Goal: Transaction & Acquisition: Subscribe to service/newsletter

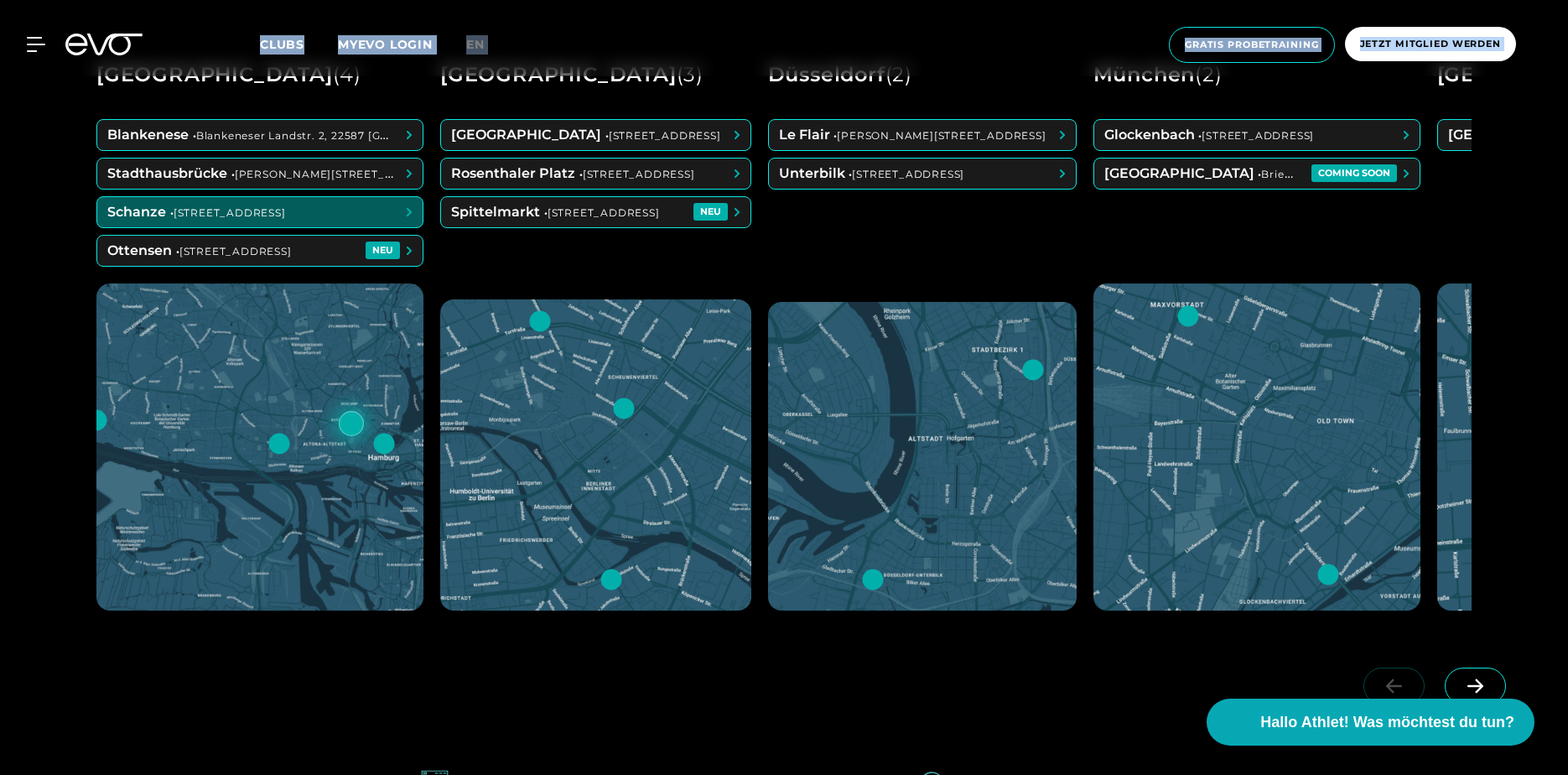
scroll to position [957, 0]
click at [324, 208] on span at bounding box center [260, 212] width 325 height 30
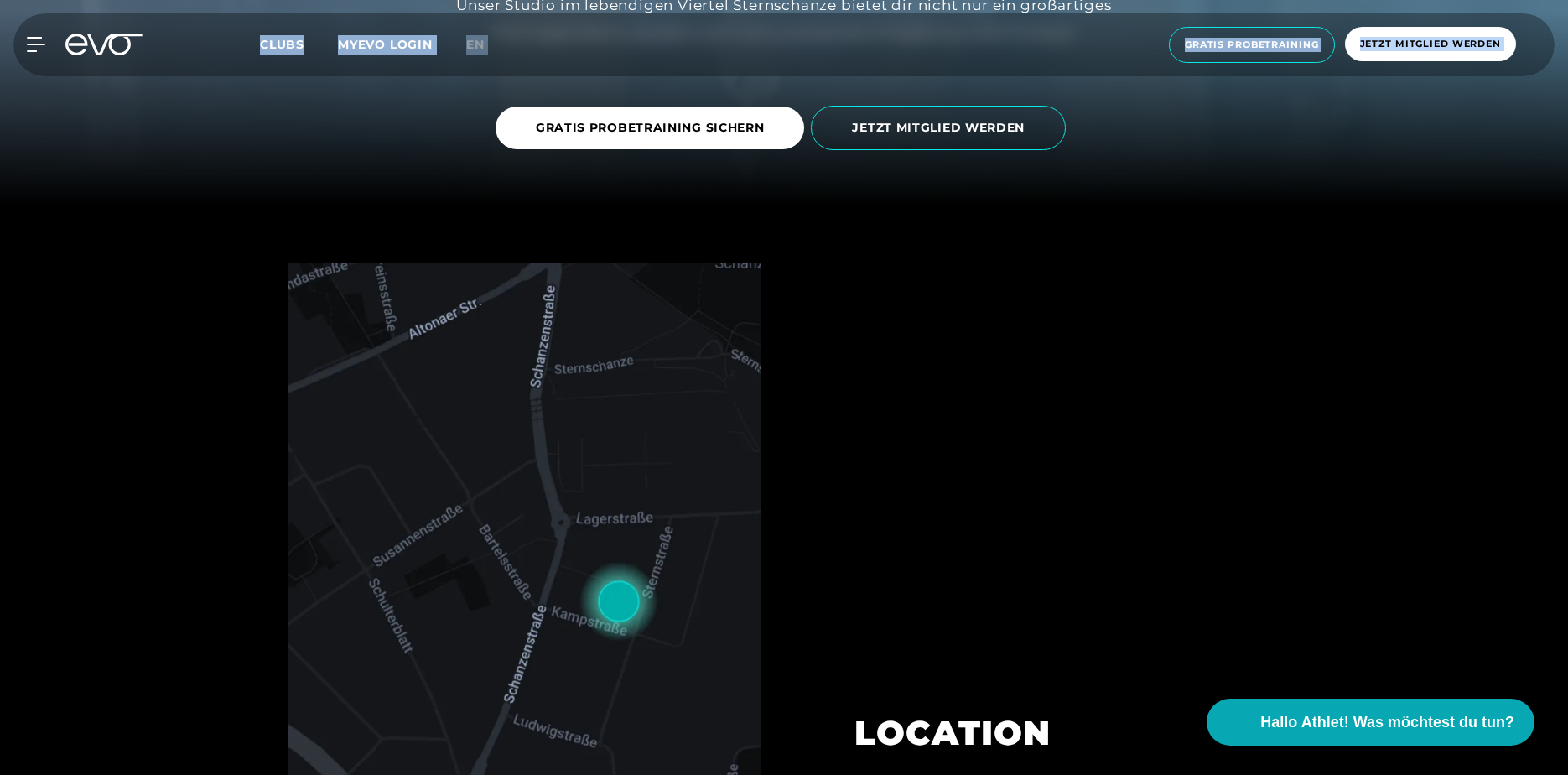
scroll to position [574, 0]
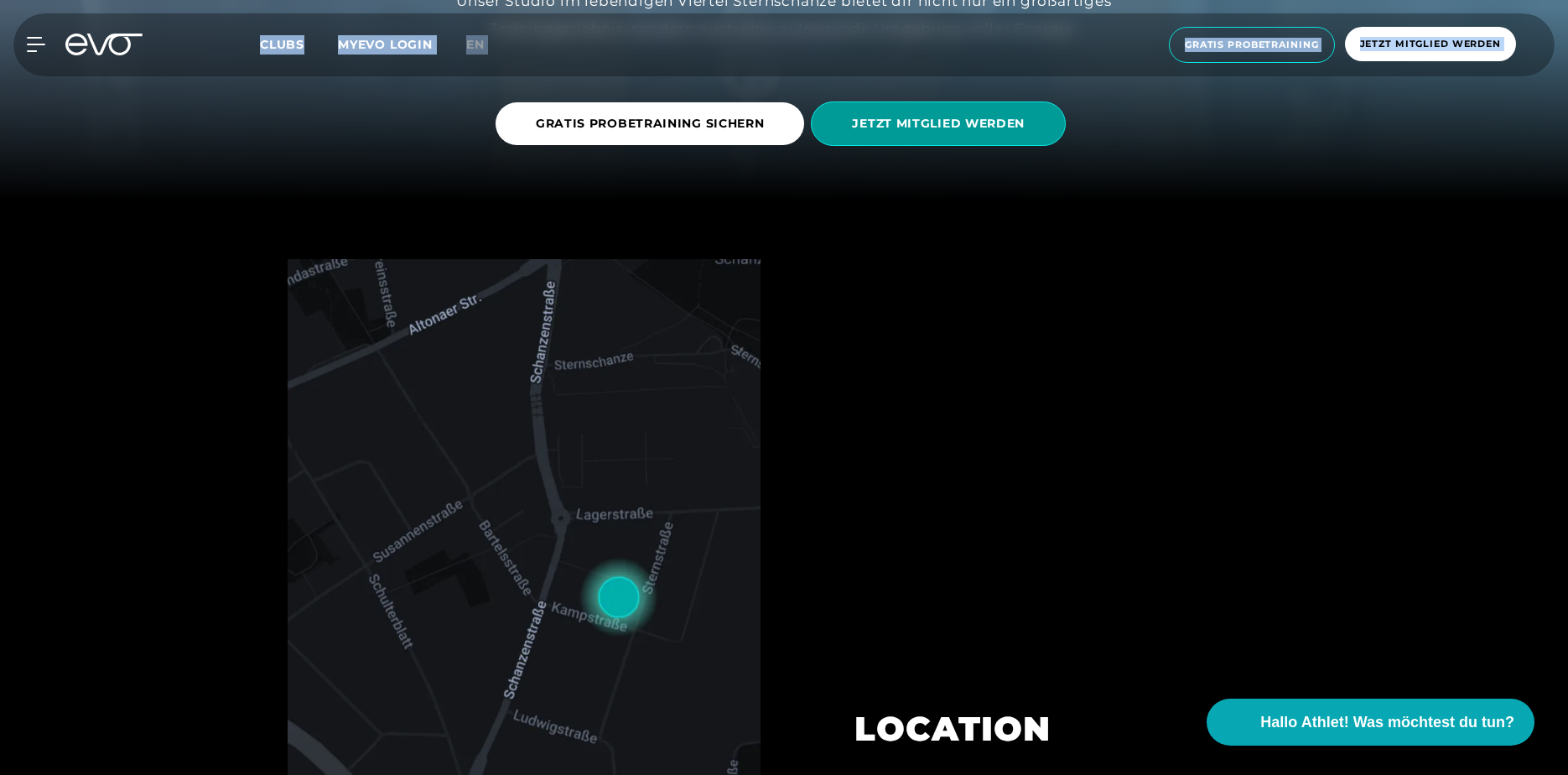
click at [924, 130] on span "JETZT MITGLIED WERDEN" at bounding box center [939, 124] width 173 height 18
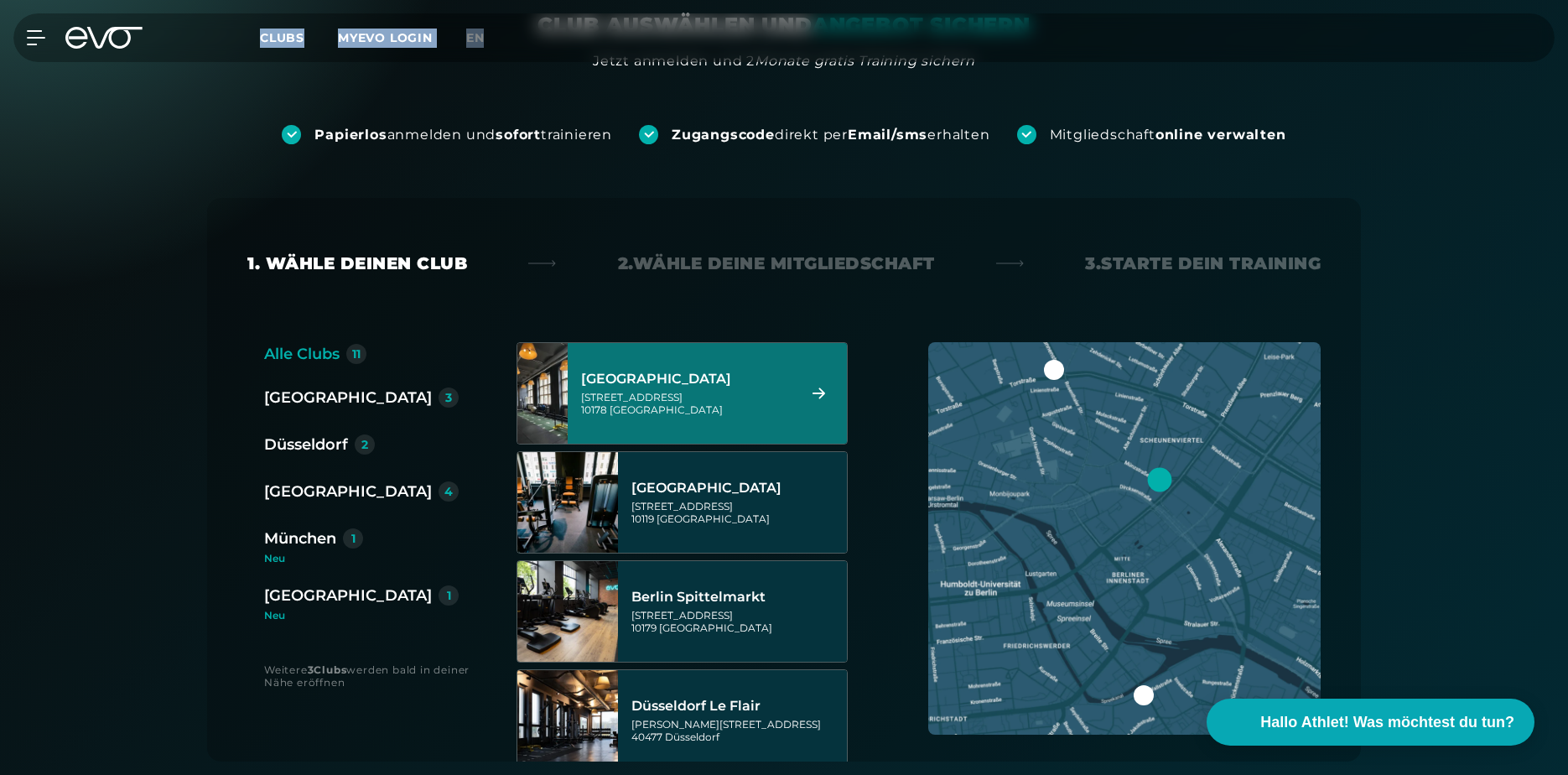
scroll to position [174, 0]
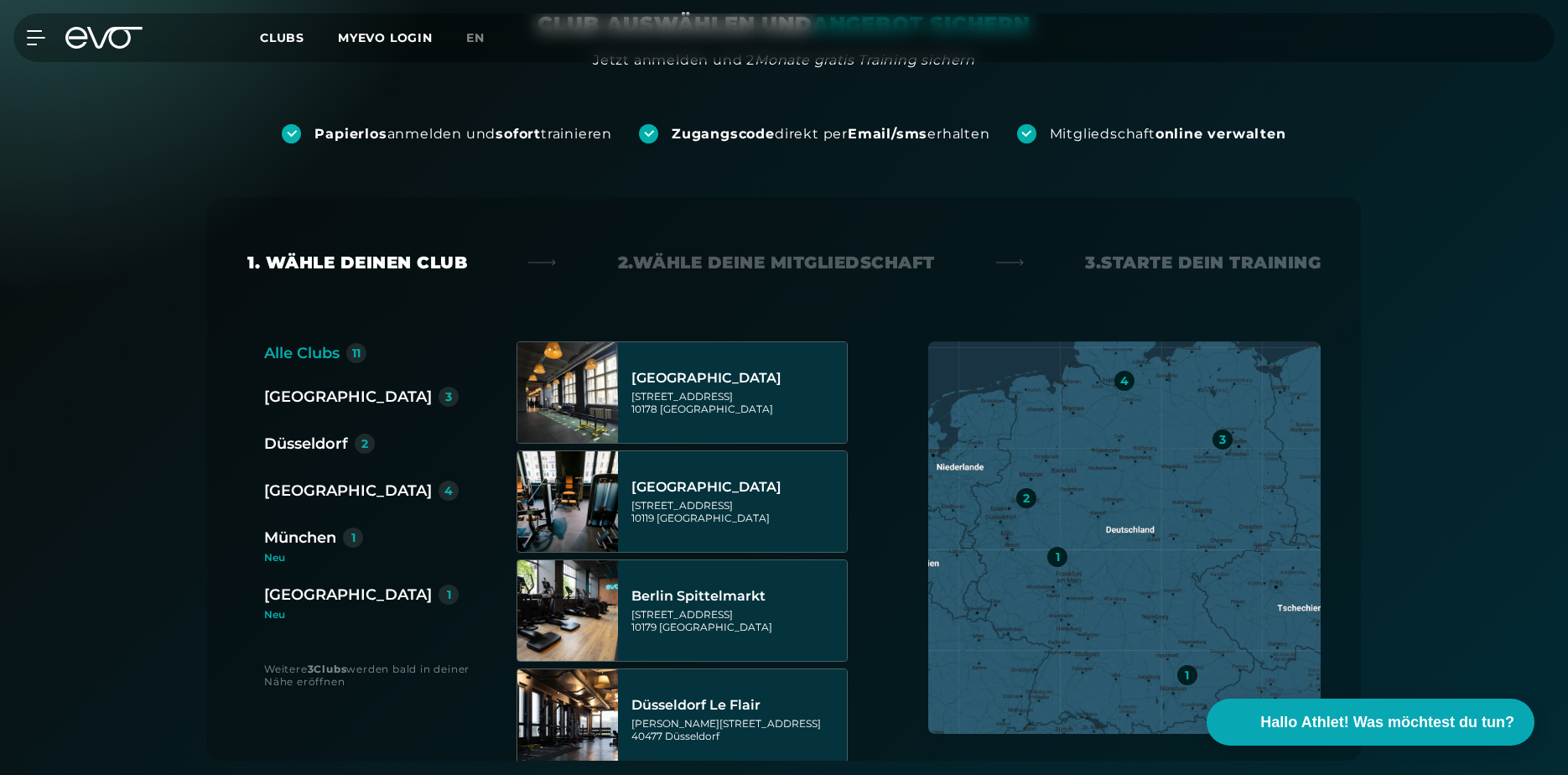
click at [308, 485] on div "[GEOGRAPHIC_DATA]" at bounding box center [348, 490] width 168 height 24
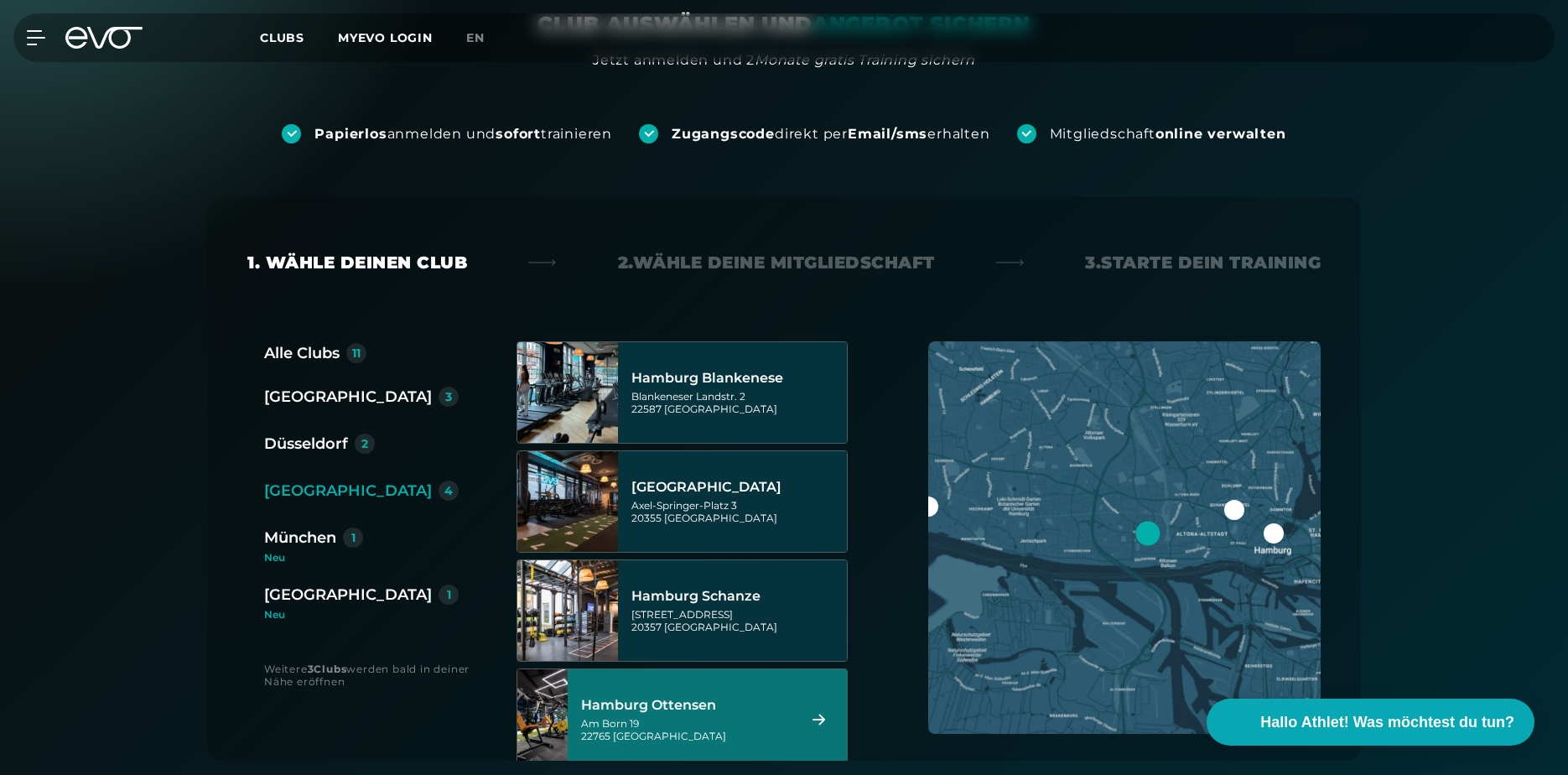
click at [595, 733] on div "[STREET_ADDRESS]" at bounding box center [686, 729] width 210 height 25
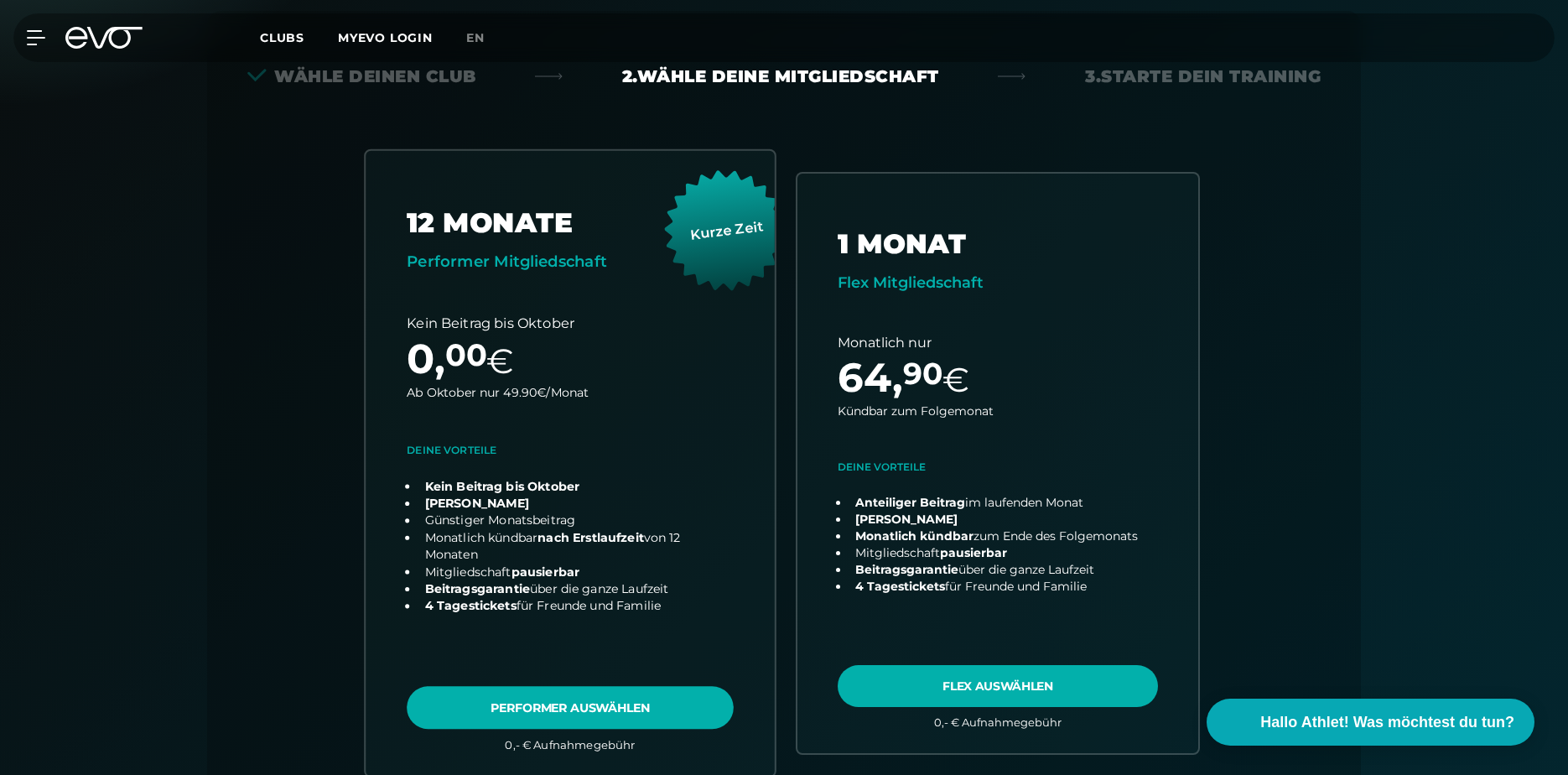
scroll to position [356, 0]
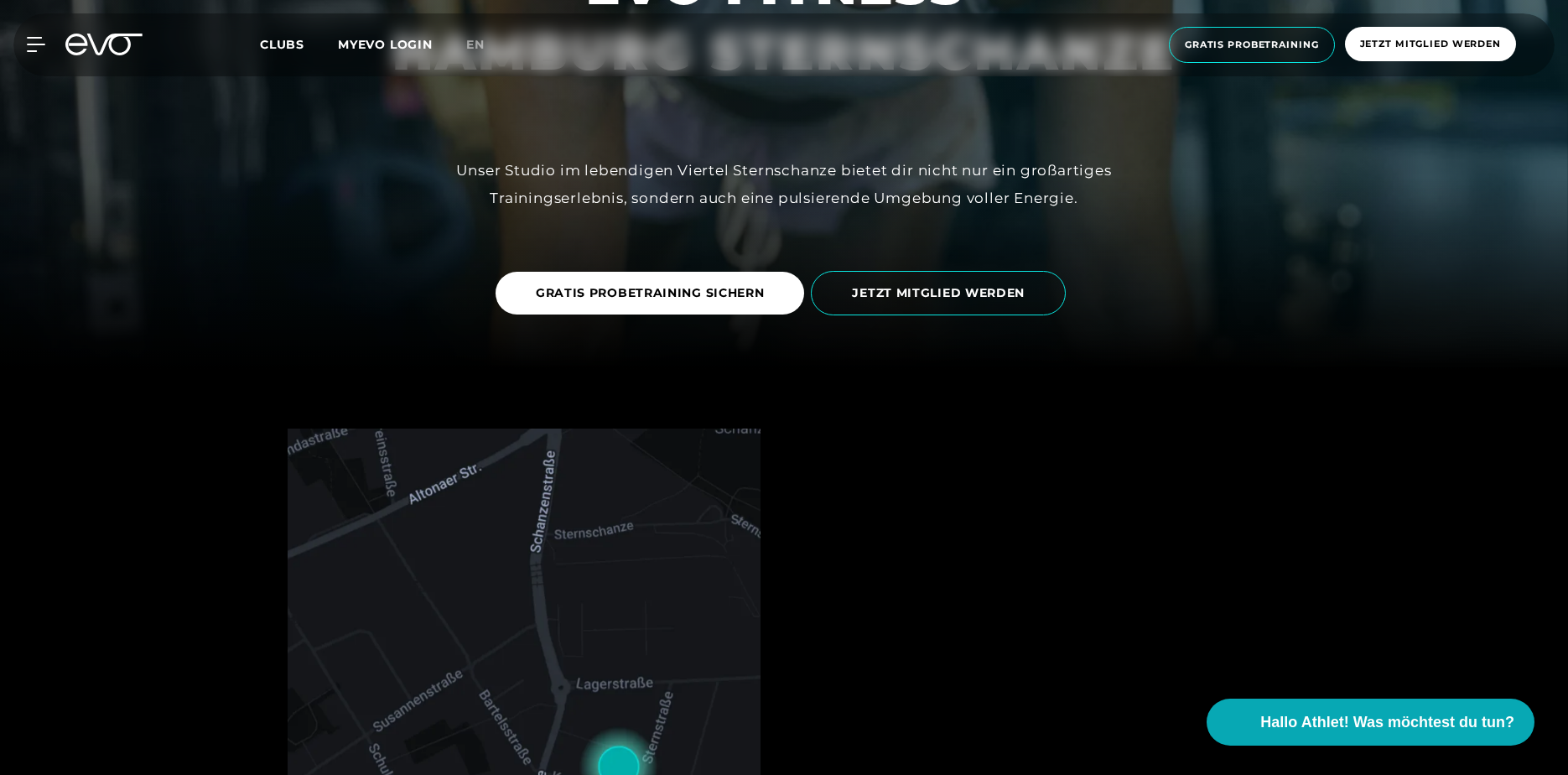
scroll to position [401, 0]
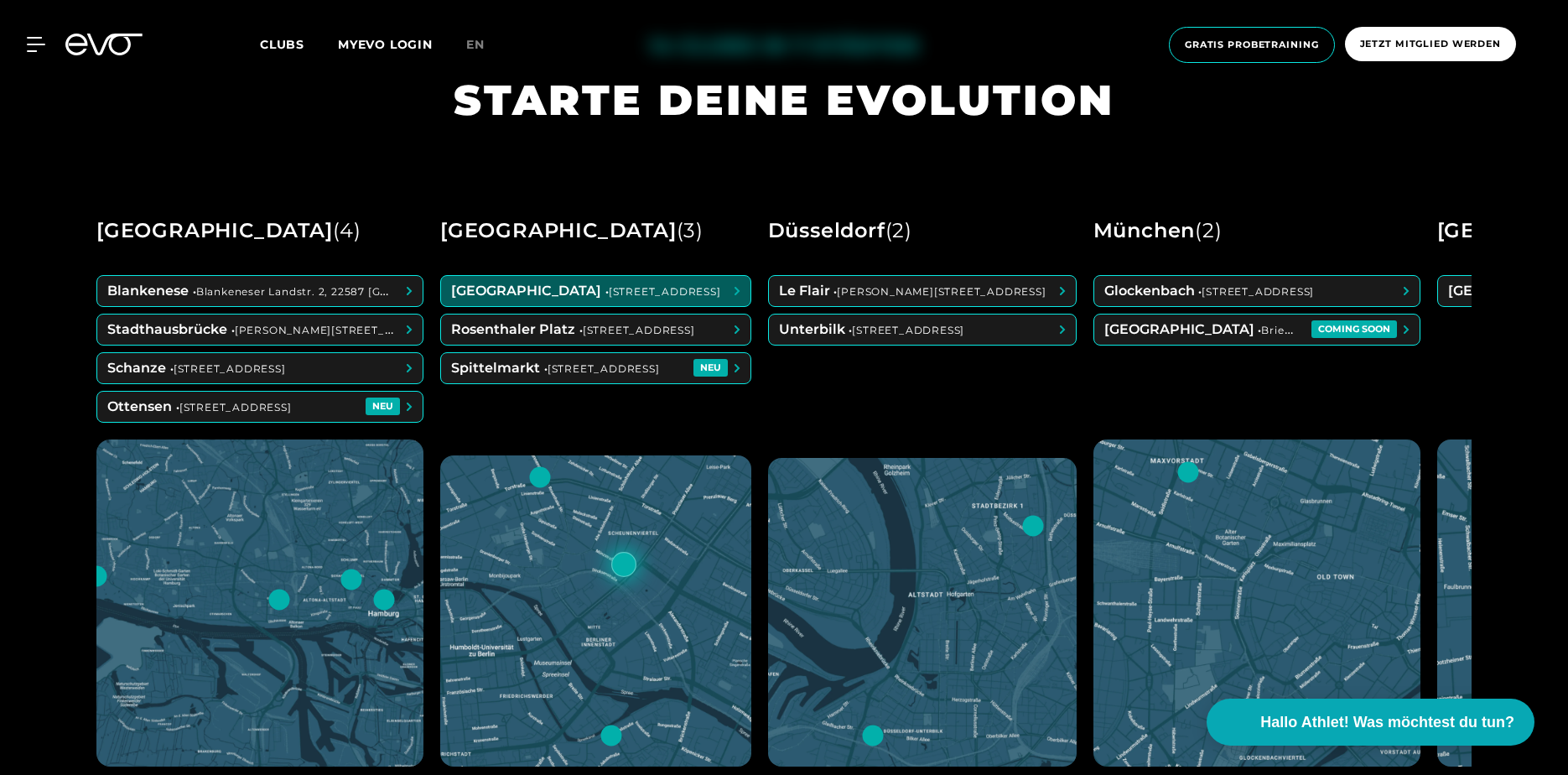
scroll to position [786, 0]
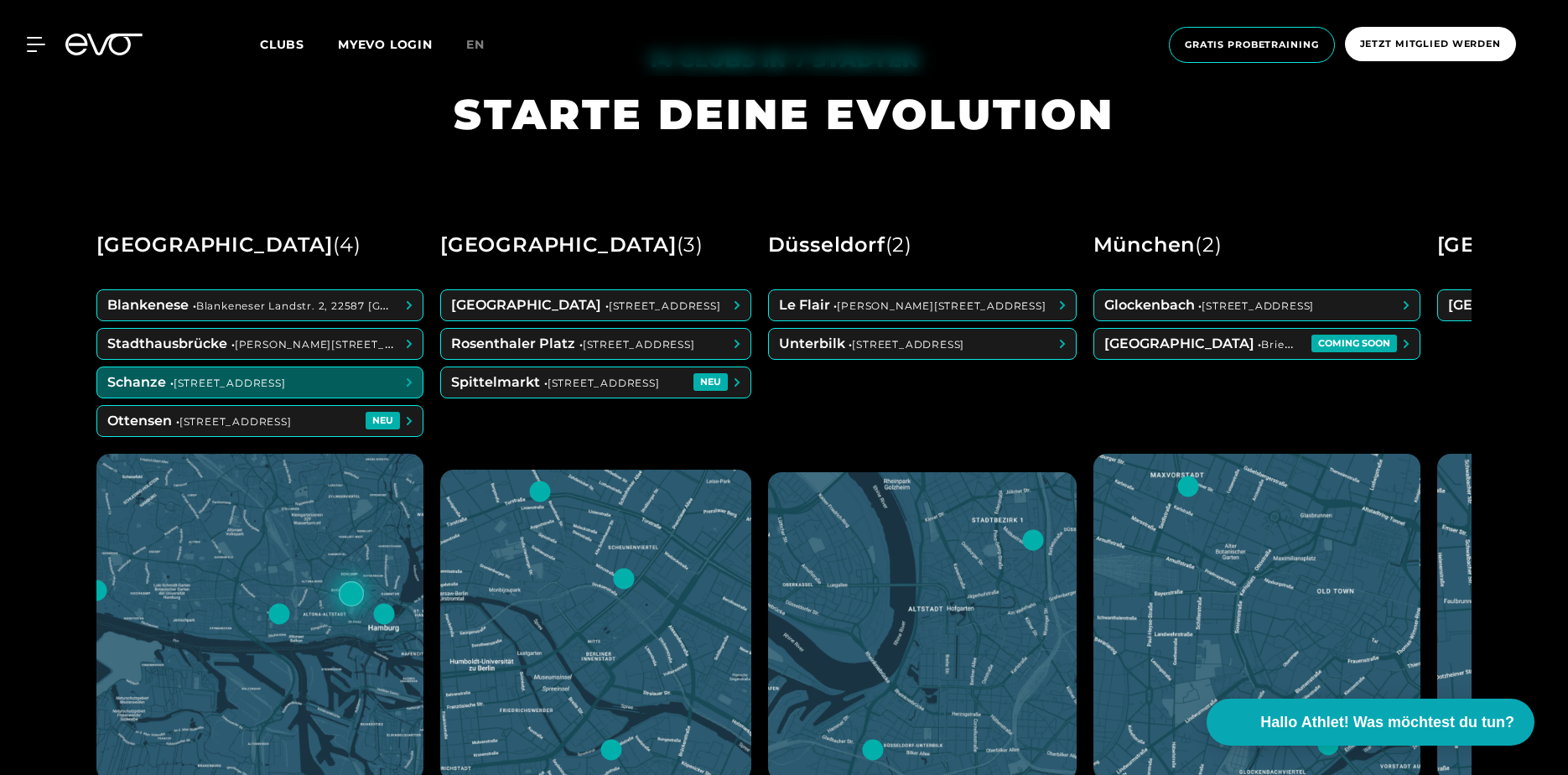
click at [335, 385] on span at bounding box center [260, 383] width 325 height 30
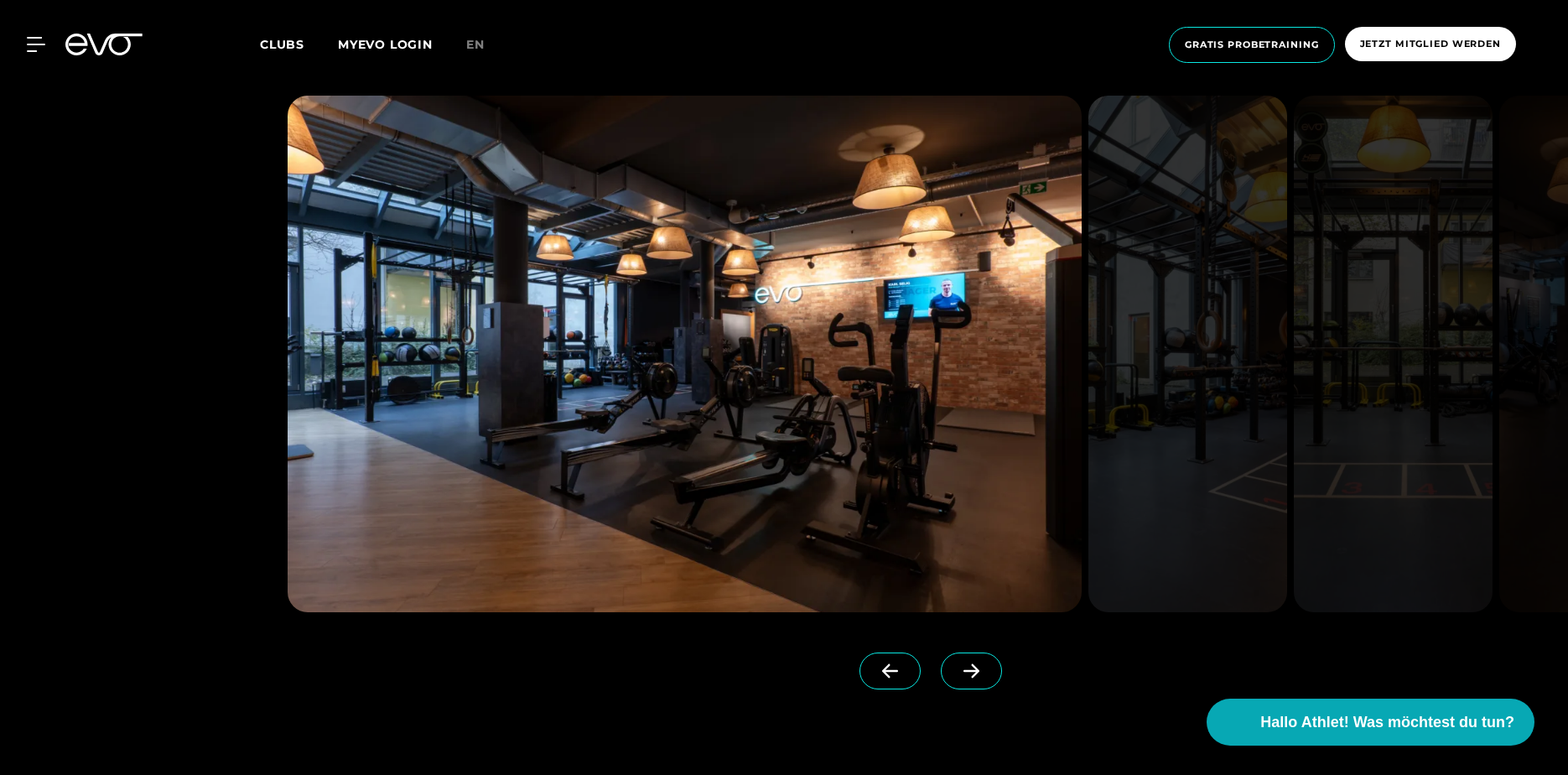
scroll to position [1654, 0]
click at [956, 676] on icon at bounding box center [971, 672] width 30 height 15
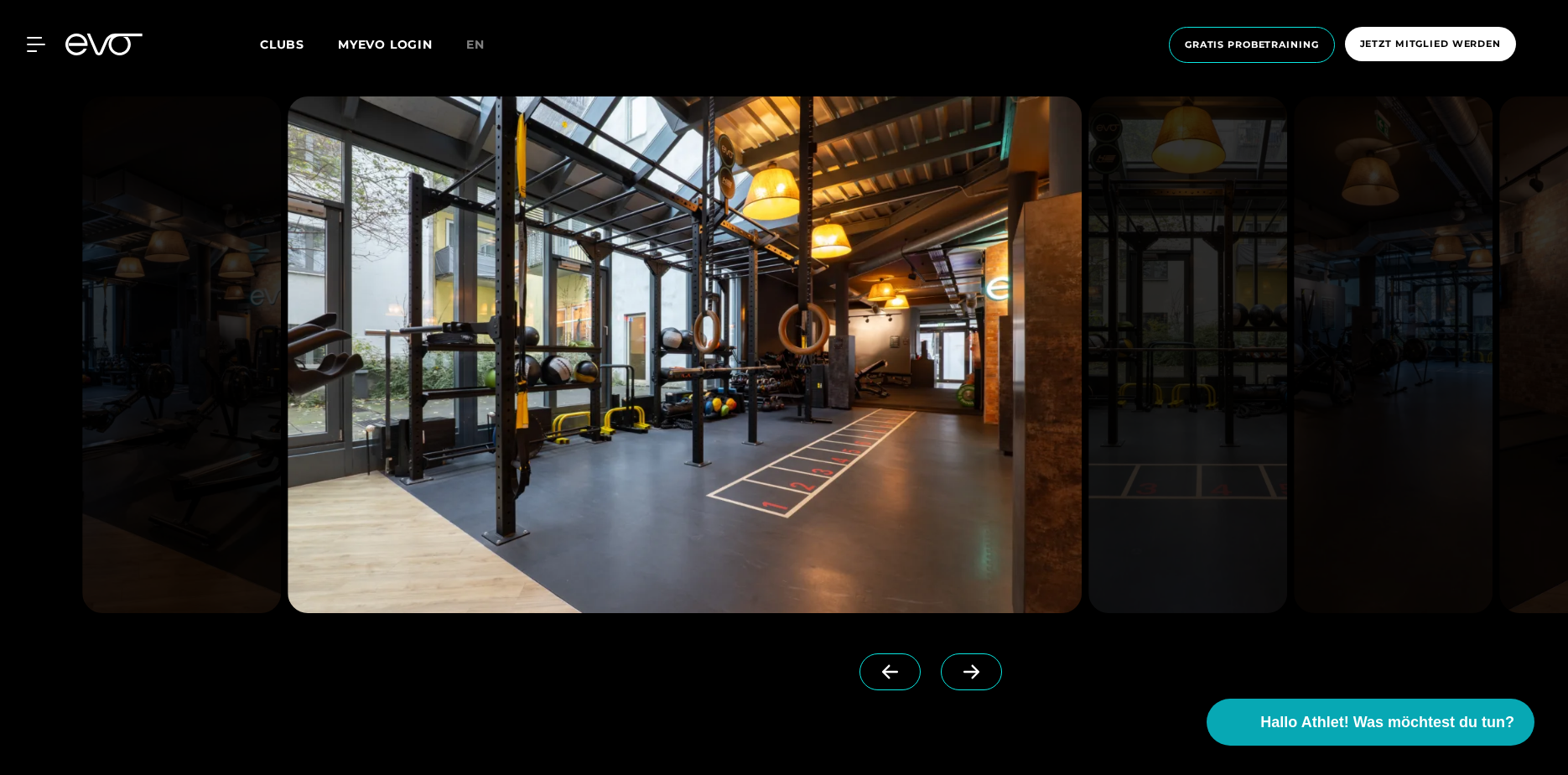
click at [956, 676] on icon at bounding box center [971, 672] width 30 height 15
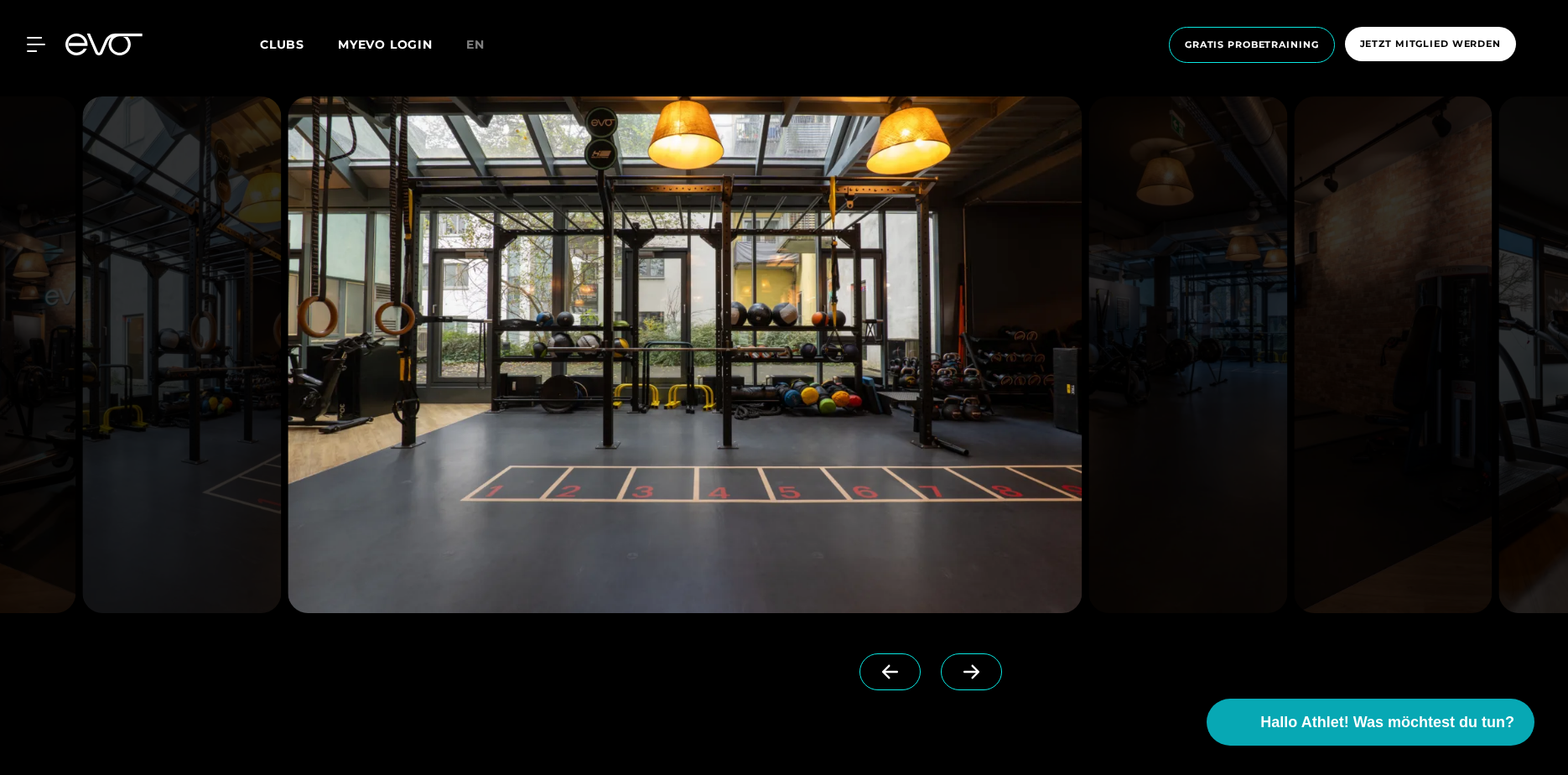
click at [956, 676] on icon at bounding box center [971, 672] width 30 height 15
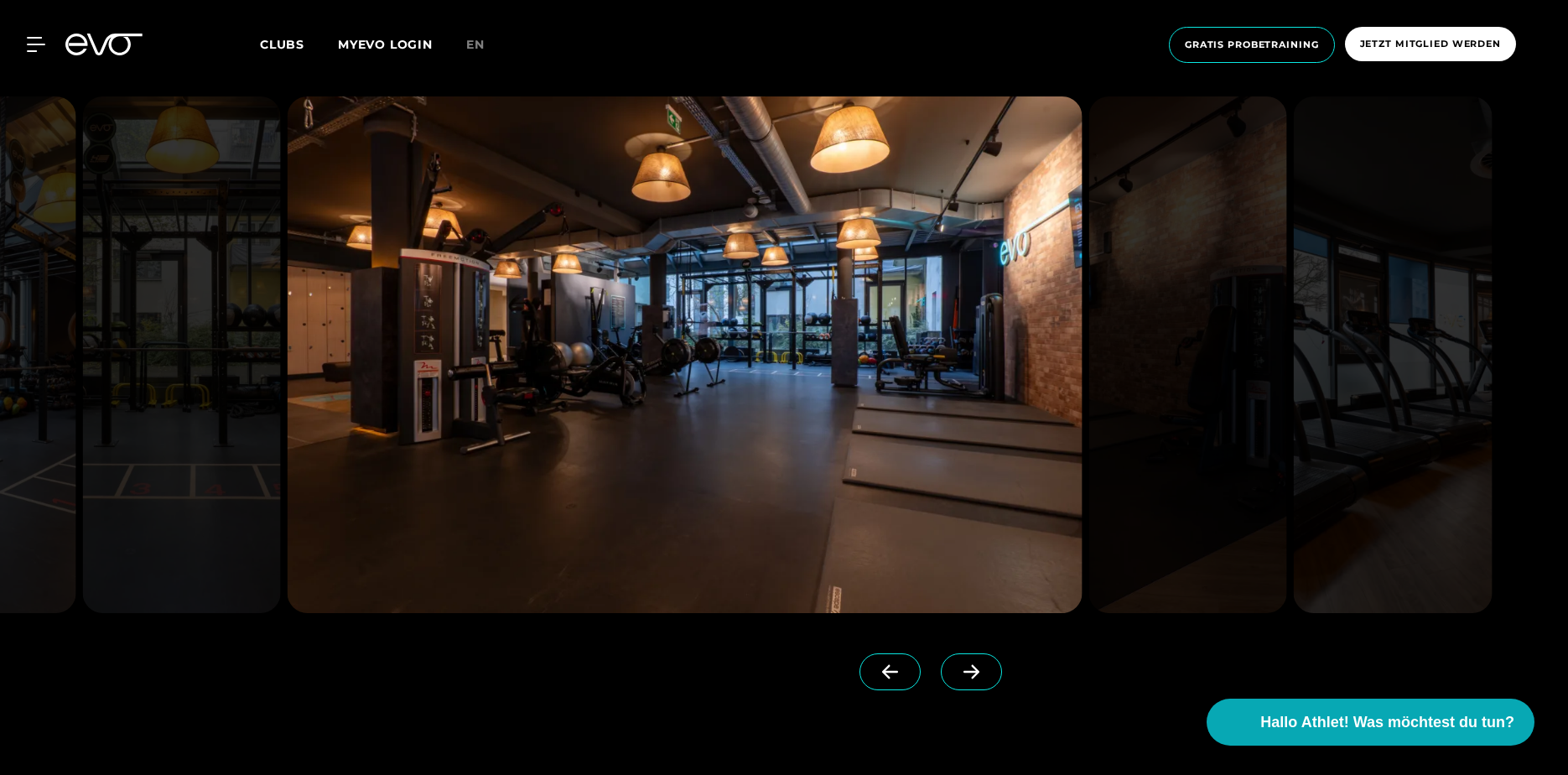
click at [956, 676] on icon at bounding box center [971, 672] width 30 height 15
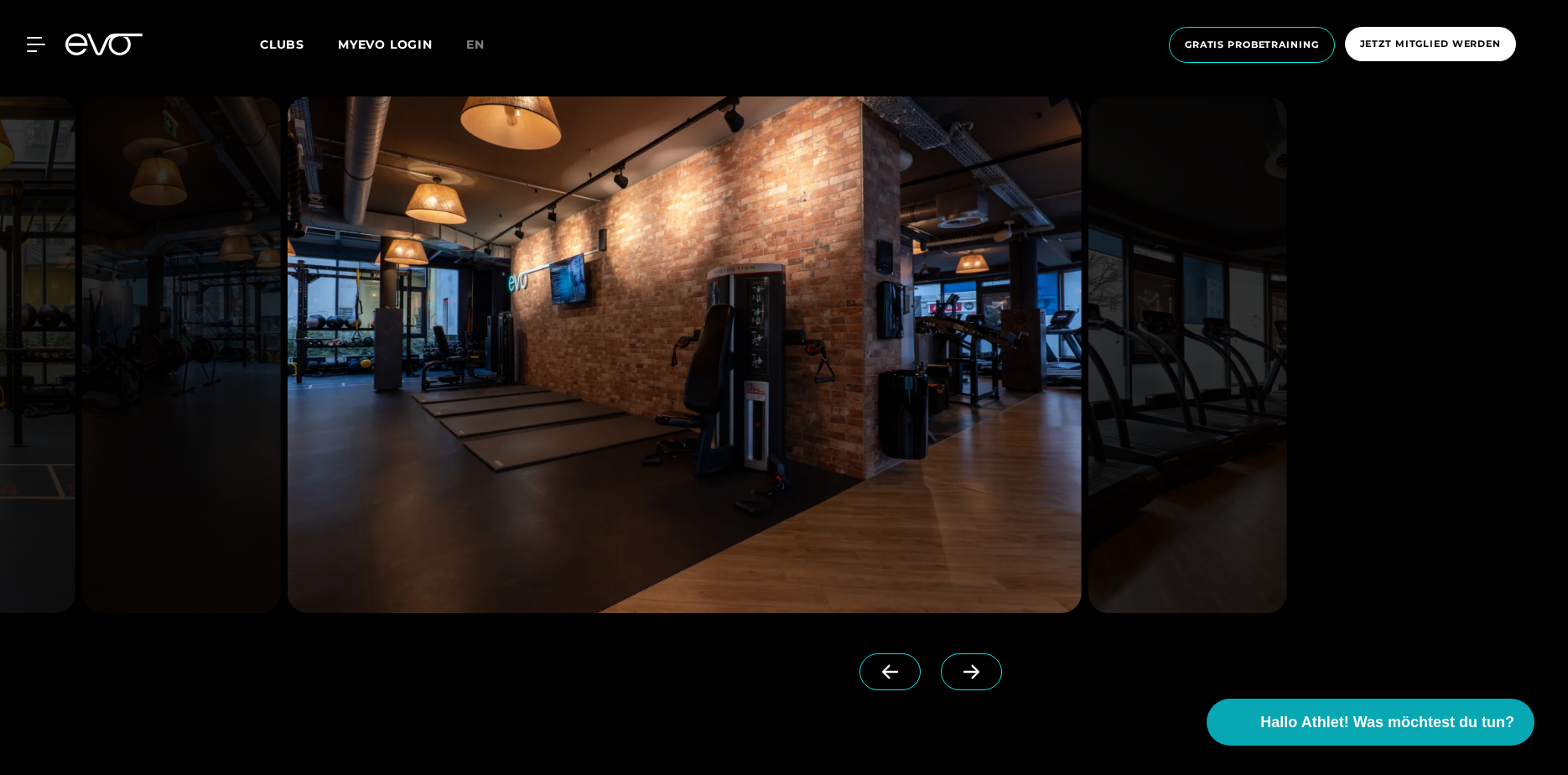
click at [956, 676] on icon at bounding box center [971, 672] width 30 height 15
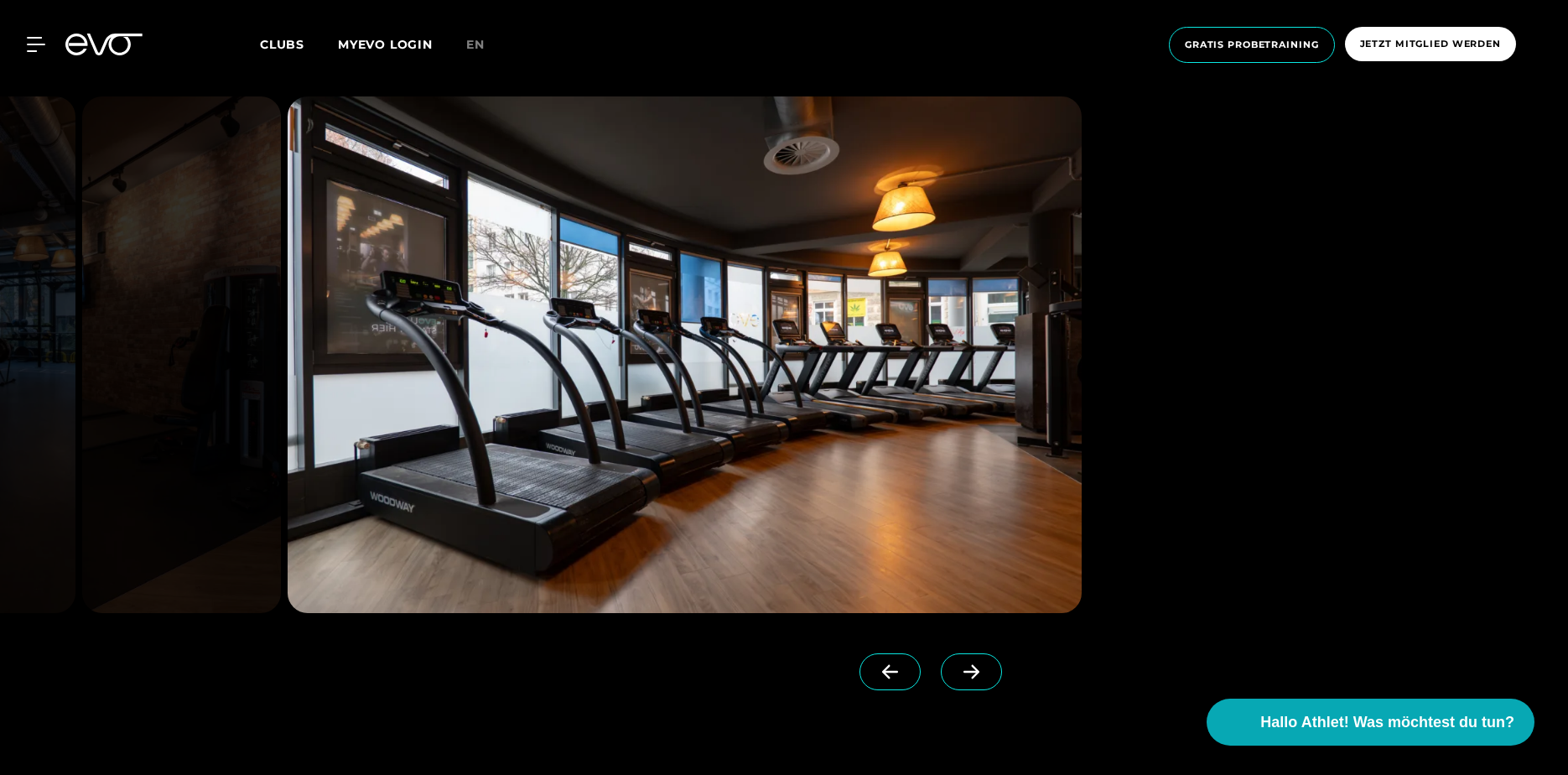
click at [956, 676] on icon at bounding box center [971, 672] width 30 height 15
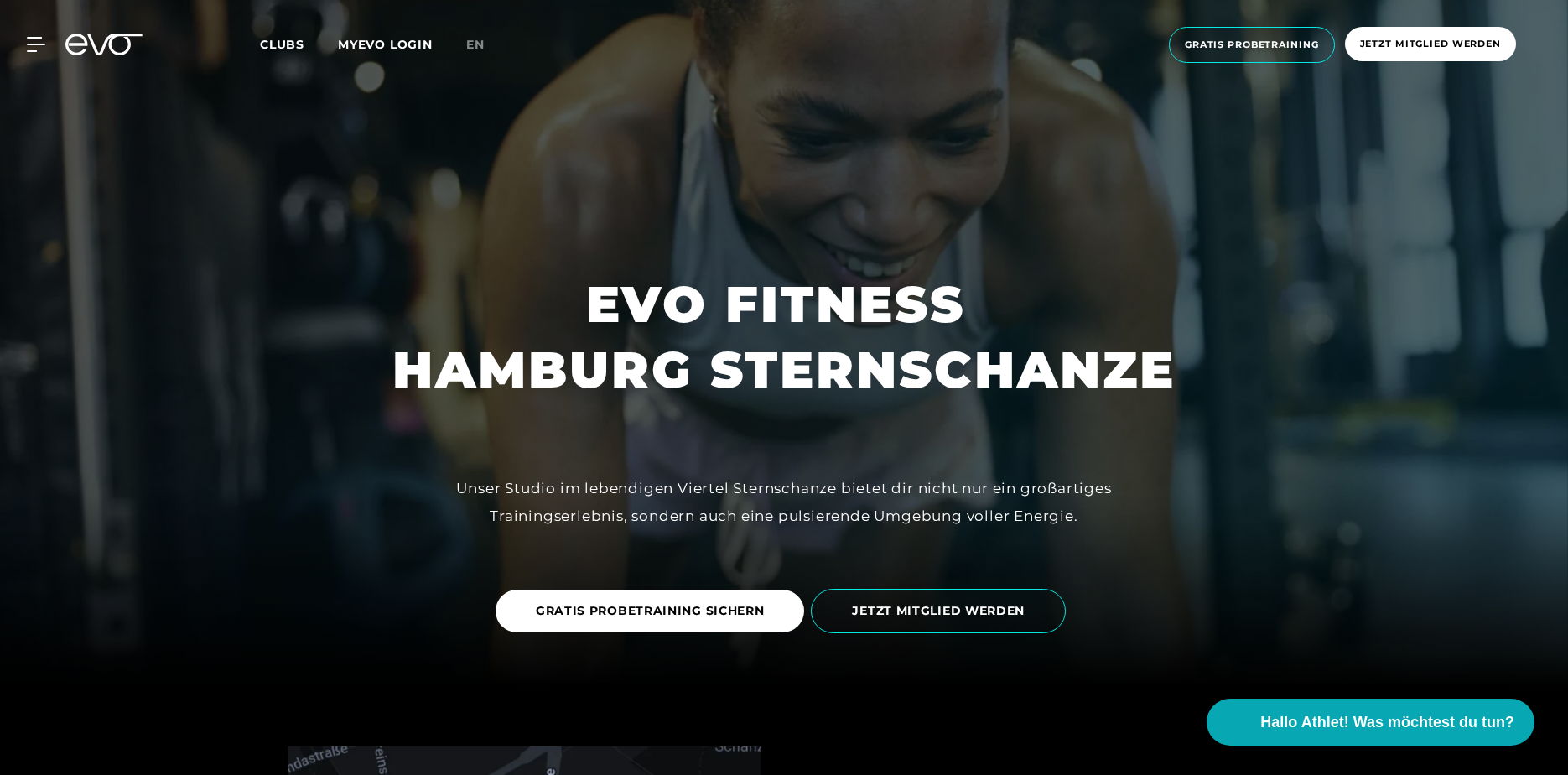
scroll to position [0, 0]
